Goal: Complete application form

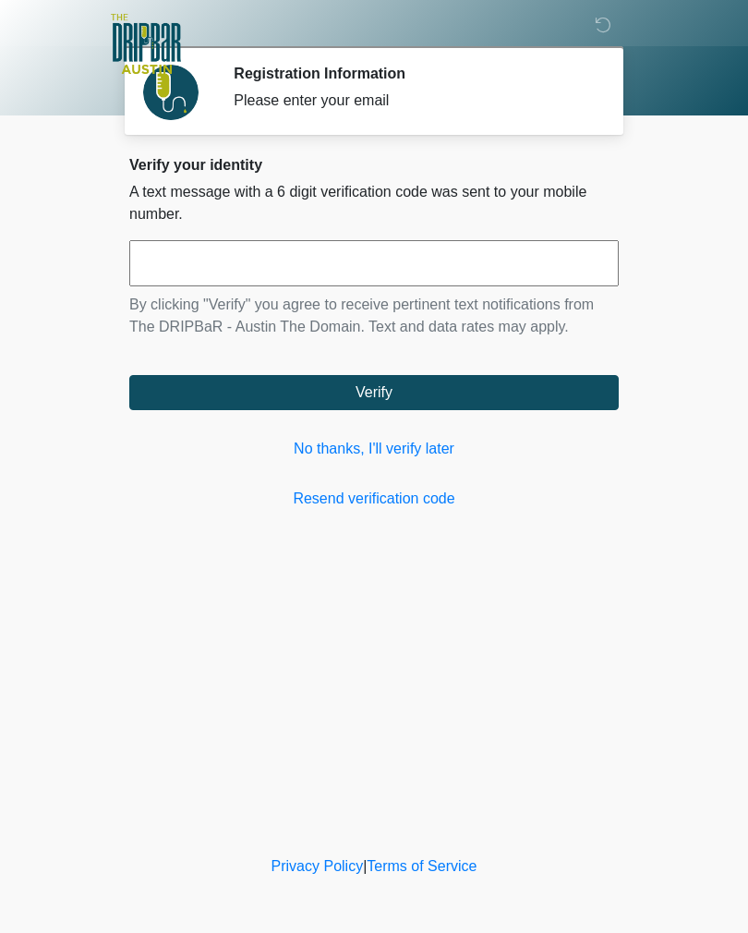
click at [302, 268] on input "text" at bounding box center [373, 263] width 489 height 46
type input "*"
type input "******"
click at [352, 419] on div "Verify your identity A text message with a 6 digit verification code was sent t…" at bounding box center [373, 333] width 489 height 354
click at [557, 398] on button "Verify" at bounding box center [373, 392] width 489 height 35
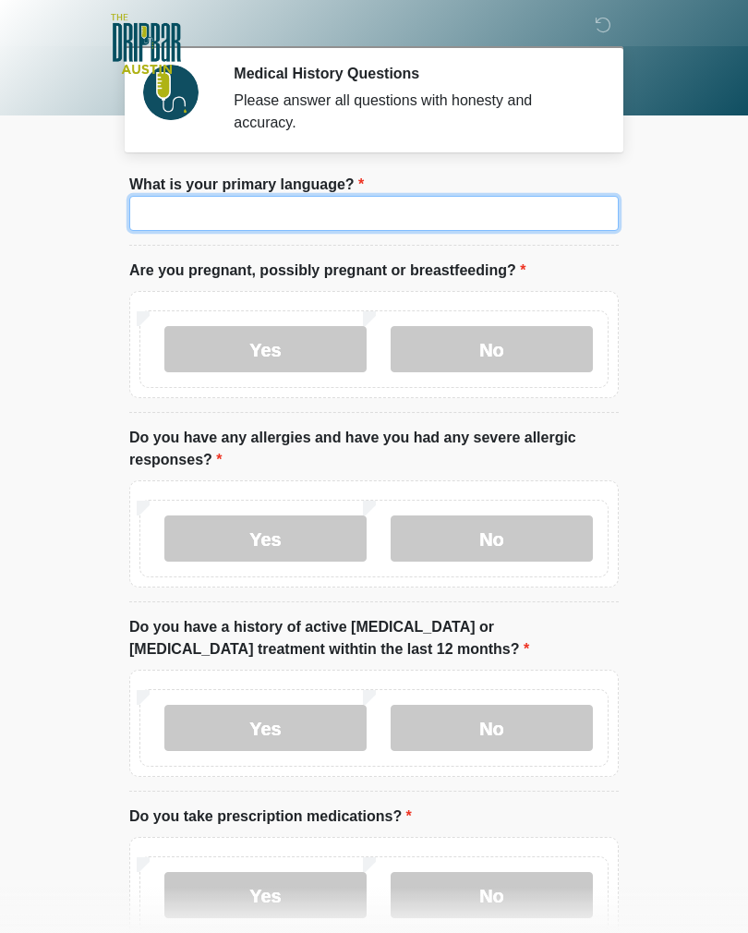
click at [459, 223] on input "What is your primary language?" at bounding box center [373, 213] width 489 height 35
type input "*******"
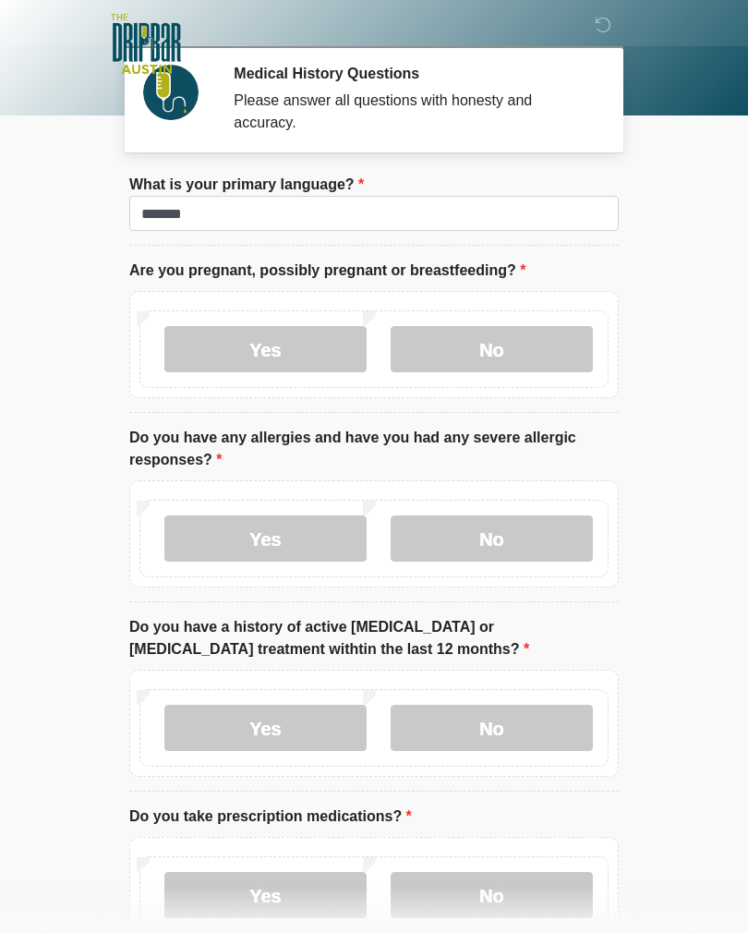
click at [492, 356] on label "No" at bounding box center [492, 349] width 202 height 46
click at [518, 537] on label "No" at bounding box center [492, 537] width 202 height 46
click at [518, 730] on label "No" at bounding box center [492, 727] width 202 height 46
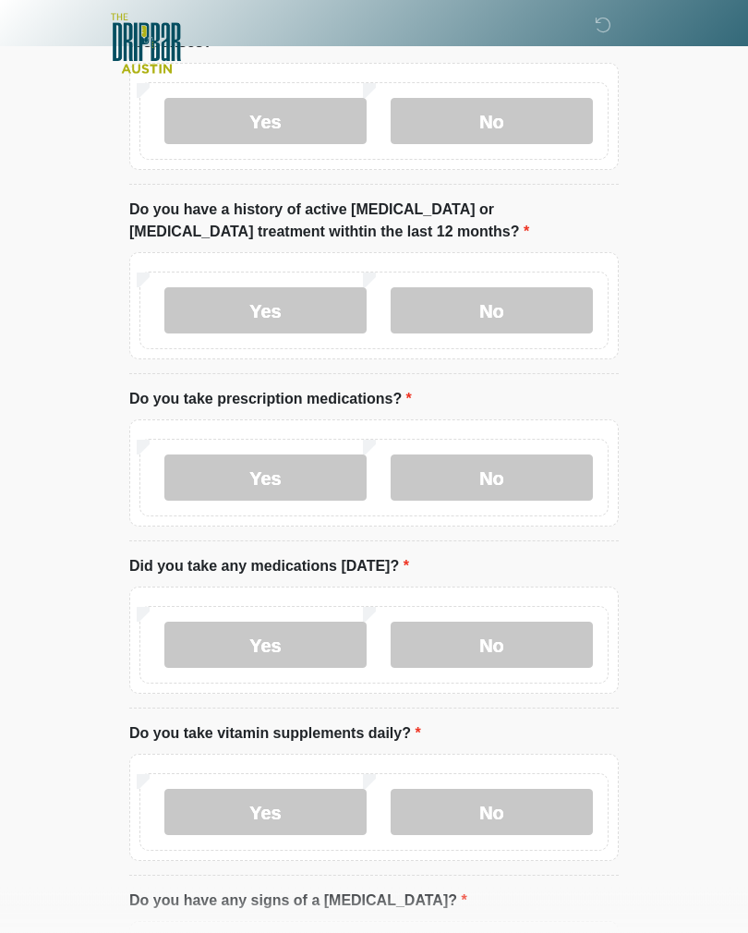
click at [525, 477] on label "No" at bounding box center [492, 478] width 202 height 46
click at [534, 640] on label "No" at bounding box center [492, 645] width 202 height 46
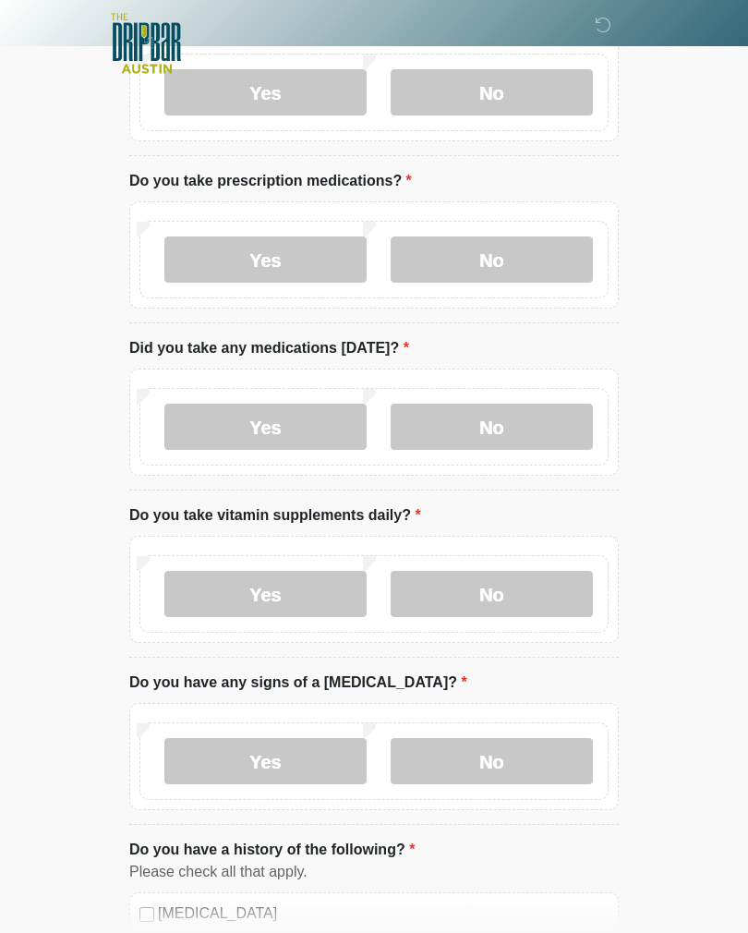
scroll to position [634, 0]
click at [526, 594] on label "No" at bounding box center [492, 596] width 202 height 46
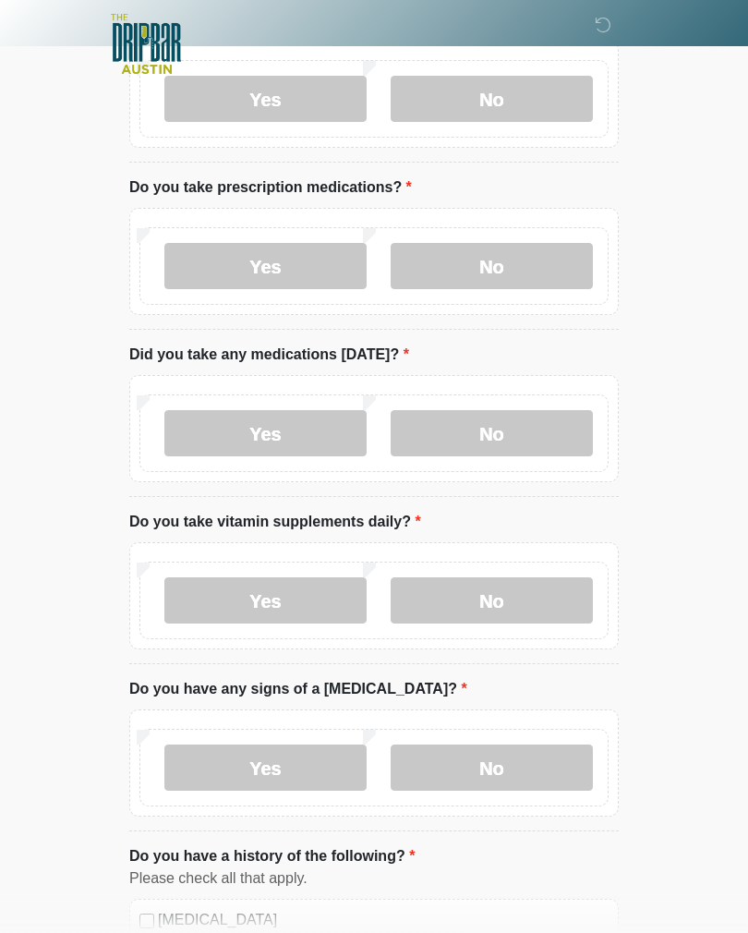
click at [571, 764] on label "No" at bounding box center [492, 767] width 202 height 46
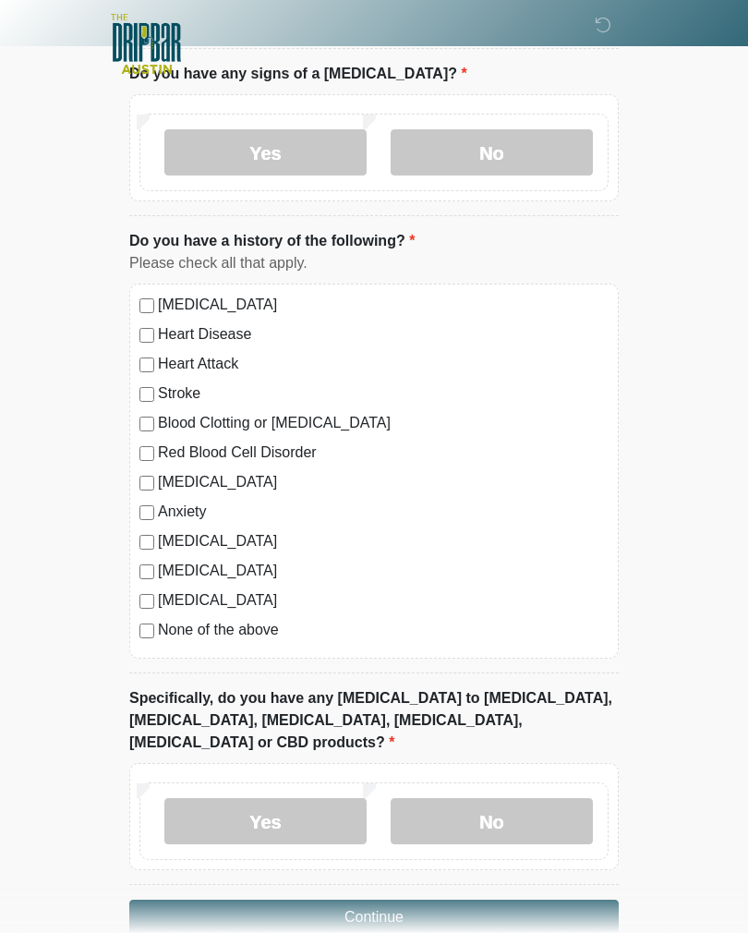
scroll to position [1290, 0]
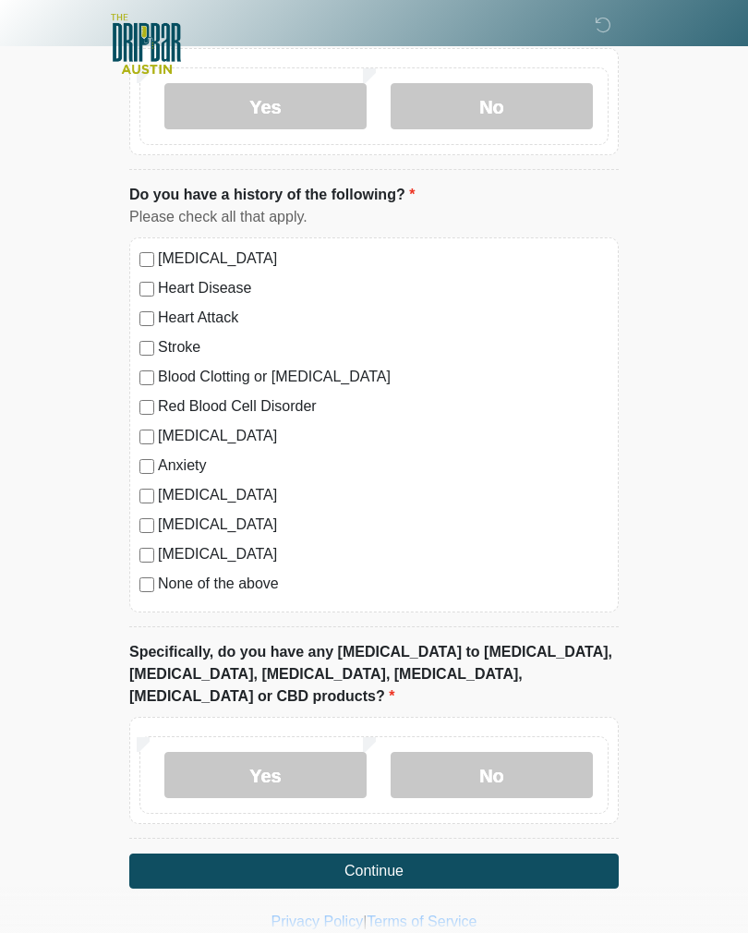
click at [206, 580] on label "None of the above" at bounding box center [383, 584] width 451 height 22
click at [419, 752] on label "No" at bounding box center [492, 775] width 202 height 46
click at [360, 859] on button "Continue" at bounding box center [373, 870] width 489 height 35
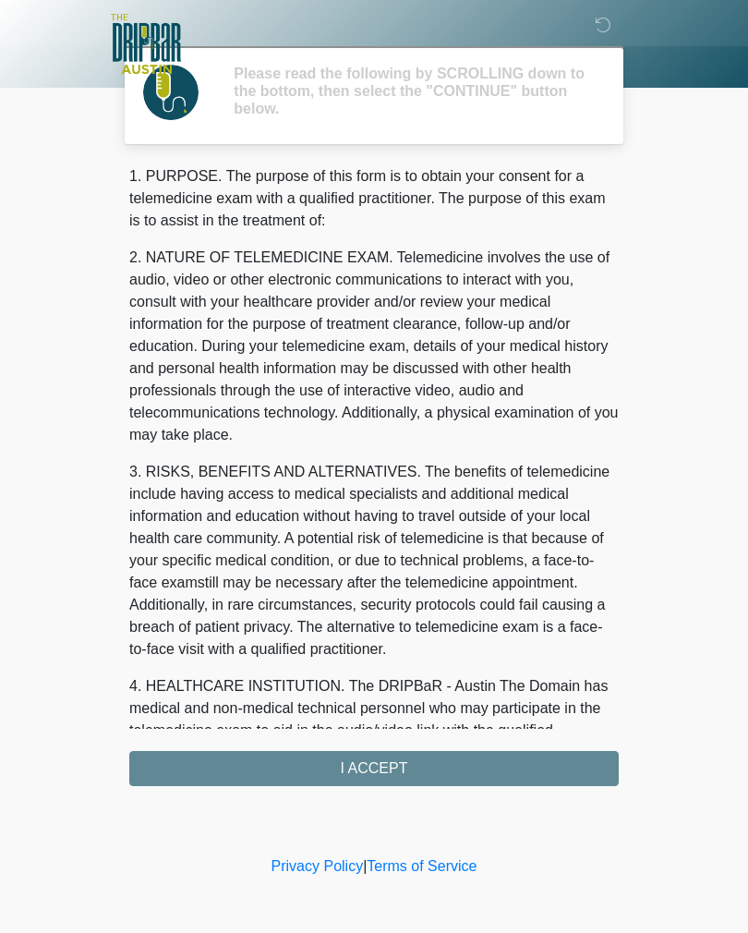
scroll to position [0, 0]
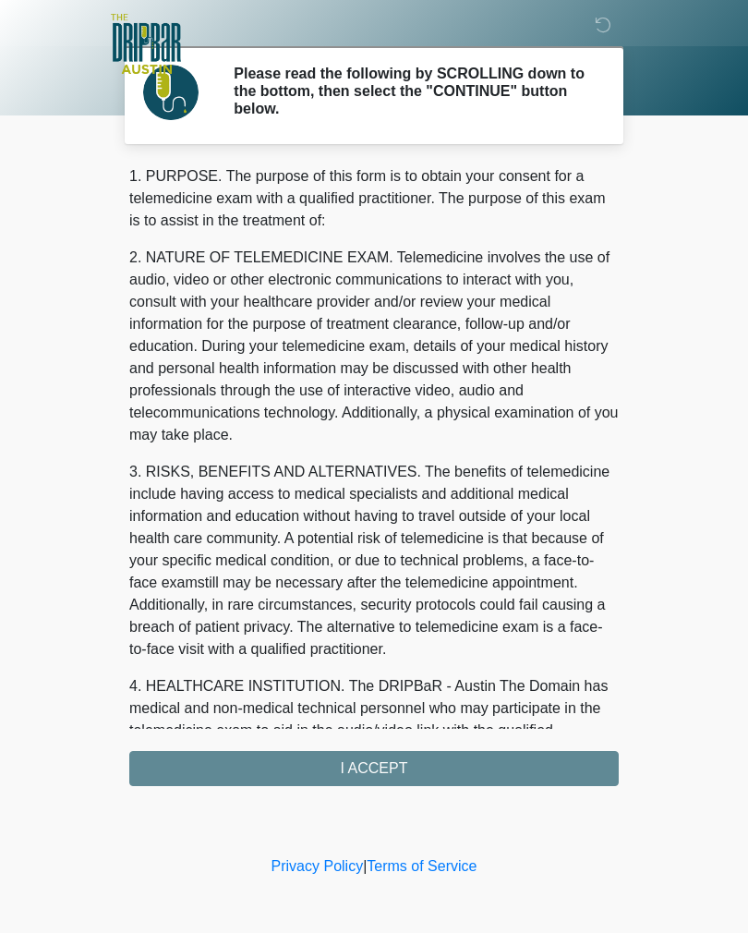
click at [541, 738] on div "1. PURPOSE. The purpose of this form is to obtain your consent for a telemedici…" at bounding box center [373, 475] width 489 height 621
click at [541, 764] on div "1. PURPOSE. The purpose of this form is to obtain your consent for a telemedici…" at bounding box center [373, 475] width 489 height 621
click at [424, 774] on div "1. PURPOSE. The purpose of this form is to obtain your consent for a telemedici…" at bounding box center [373, 475] width 489 height 621
click at [505, 771] on div "1. PURPOSE. The purpose of this form is to obtain your consent for a telemedici…" at bounding box center [373, 475] width 489 height 621
click at [504, 771] on div "1. PURPOSE. The purpose of this form is to obtain your consent for a telemedici…" at bounding box center [373, 475] width 489 height 621
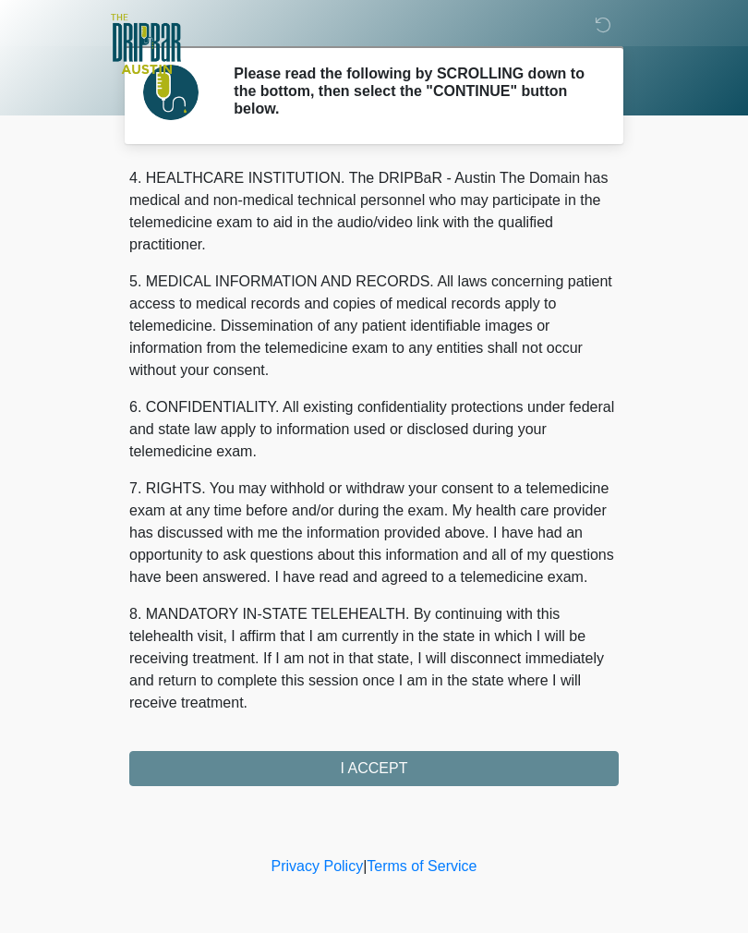
click at [417, 766] on div "1. PURPOSE. The purpose of this form is to obtain your consent for a telemedici…" at bounding box center [373, 475] width 489 height 621
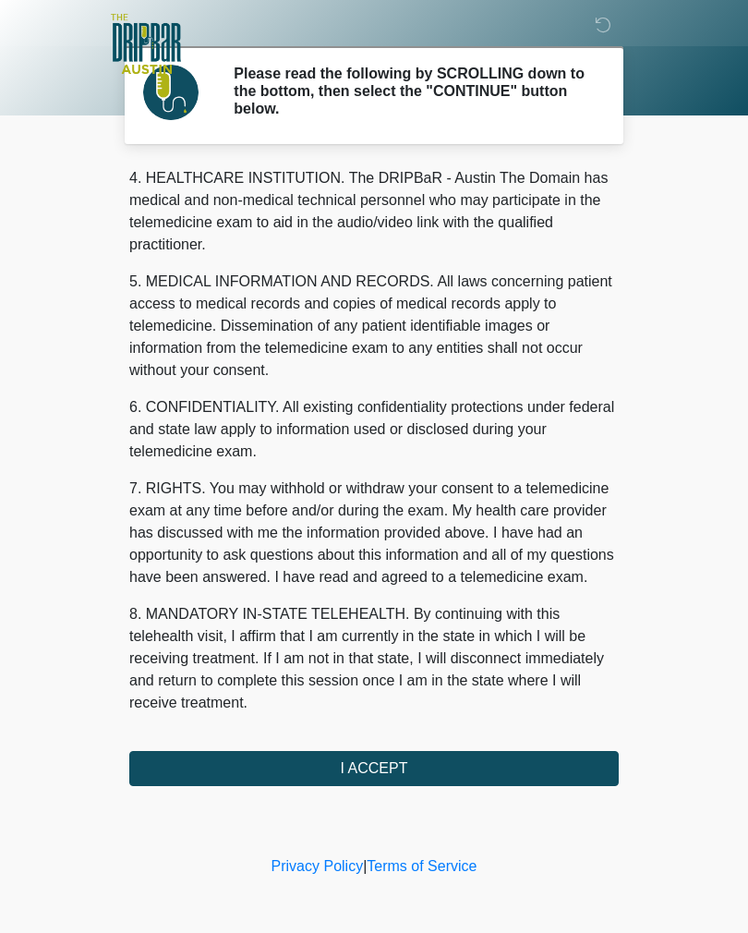
click at [496, 775] on button "I ACCEPT" at bounding box center [373, 768] width 489 height 35
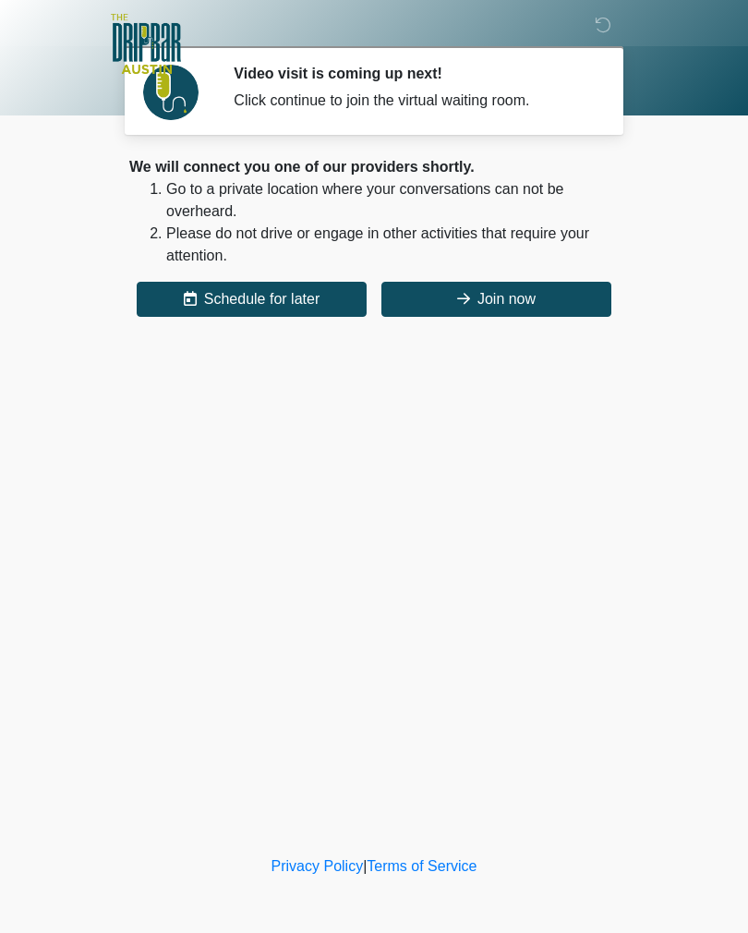
click at [514, 314] on button "Join now" at bounding box center [496, 299] width 230 height 35
